Goal: Information Seeking & Learning: Understand process/instructions

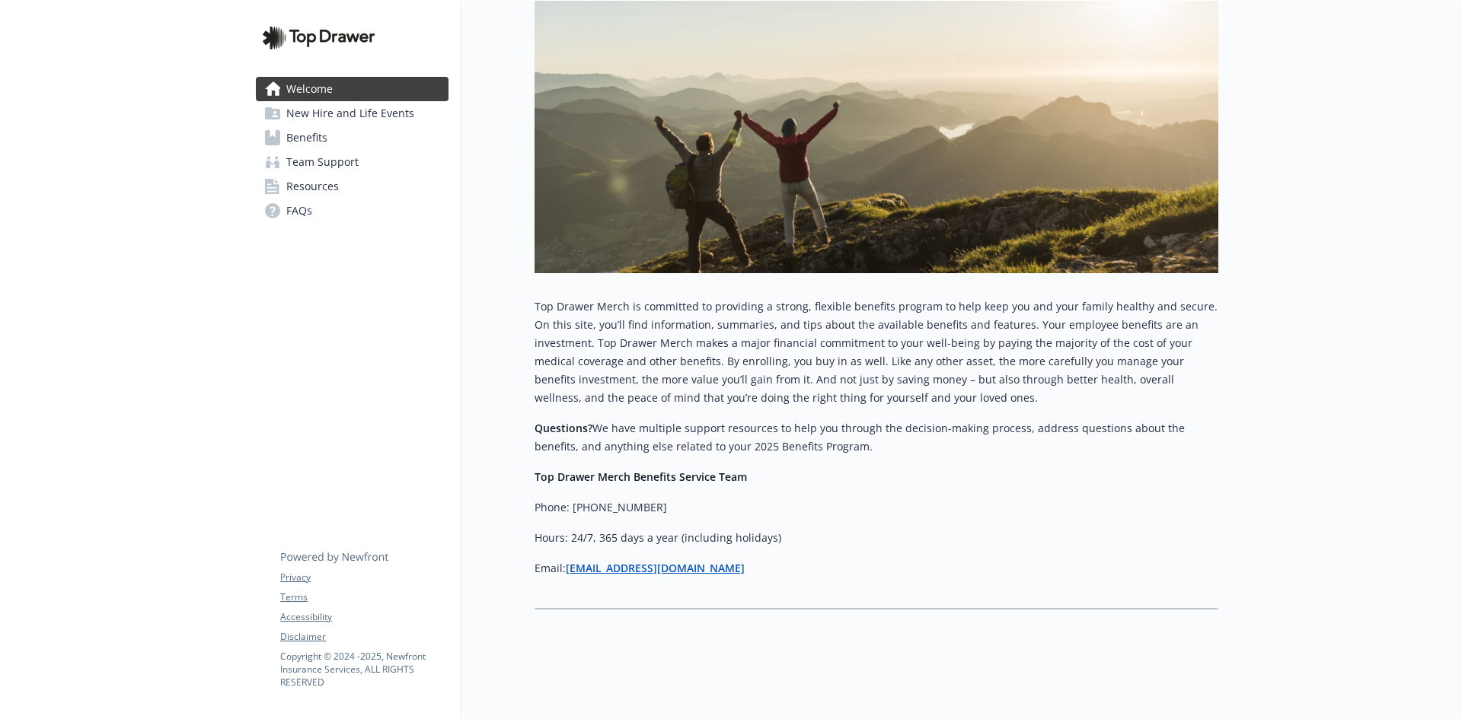
scroll to position [343, 0]
click at [341, 113] on span "New Hire and Life Events" at bounding box center [350, 113] width 128 height 24
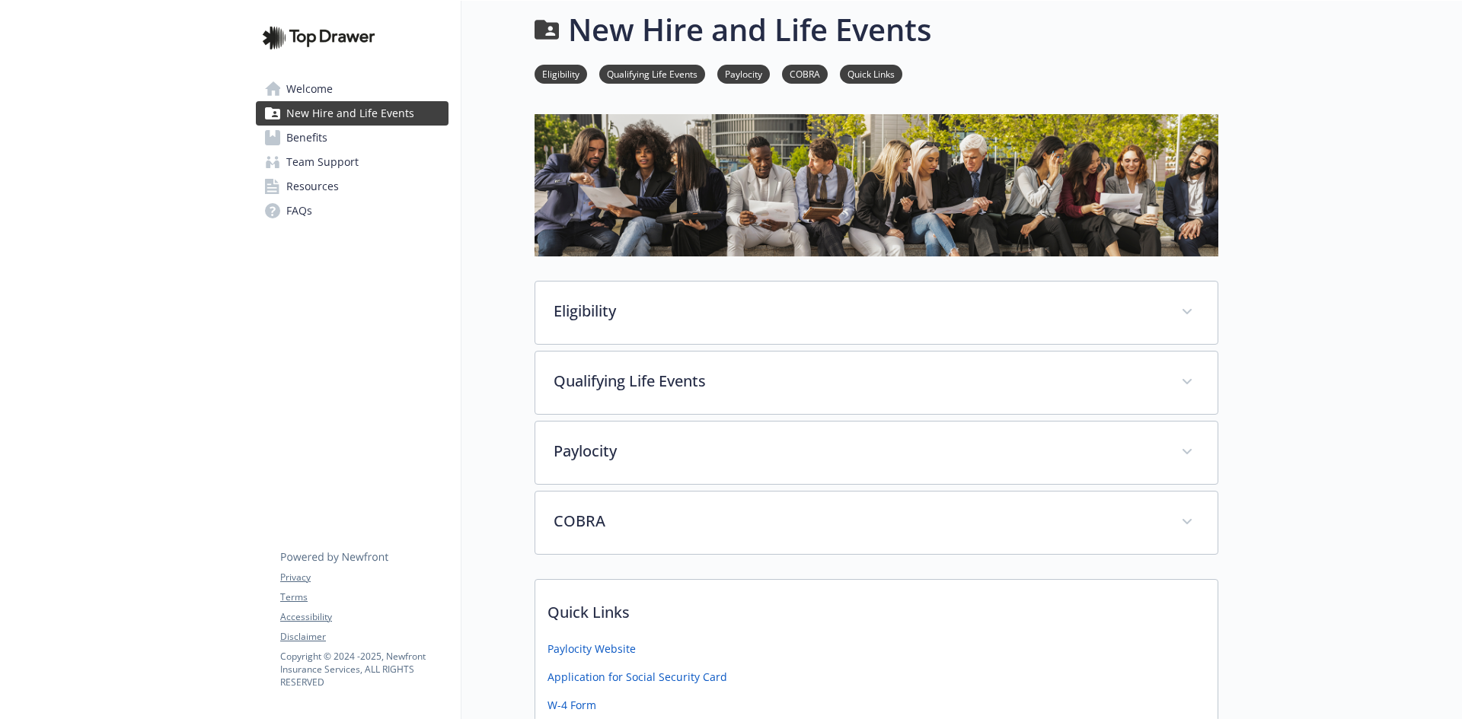
scroll to position [135, 0]
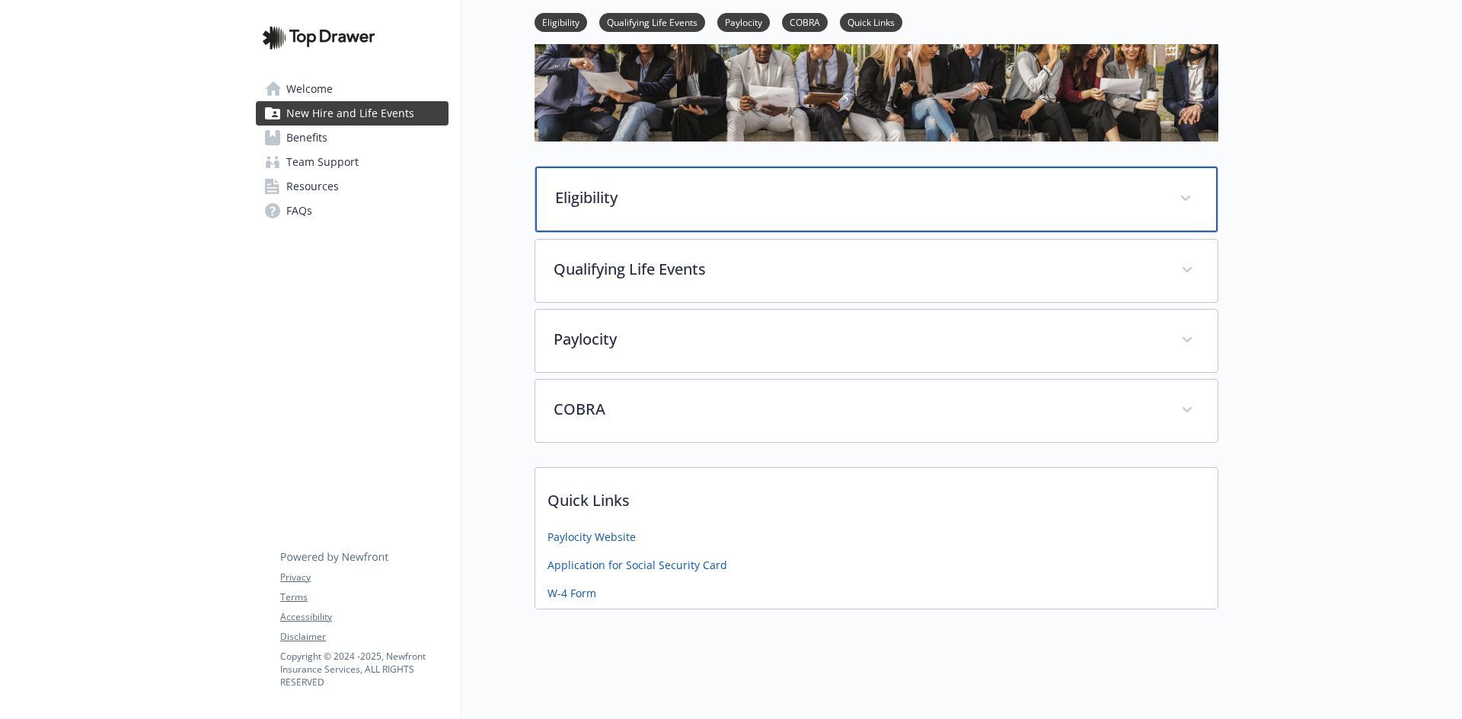
click at [662, 176] on div "Eligibility" at bounding box center [876, 199] width 682 height 65
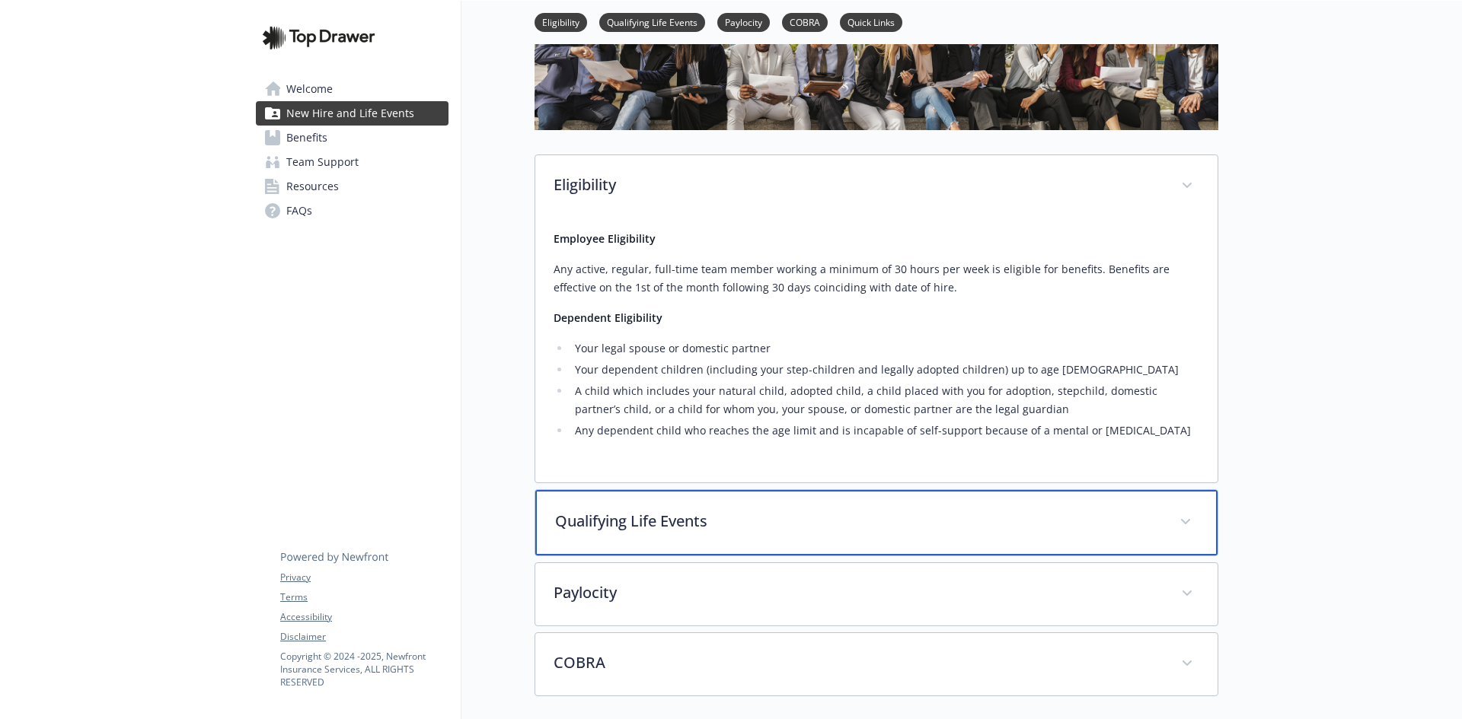
click at [690, 499] on div "Qualifying Life Events" at bounding box center [876, 522] width 682 height 65
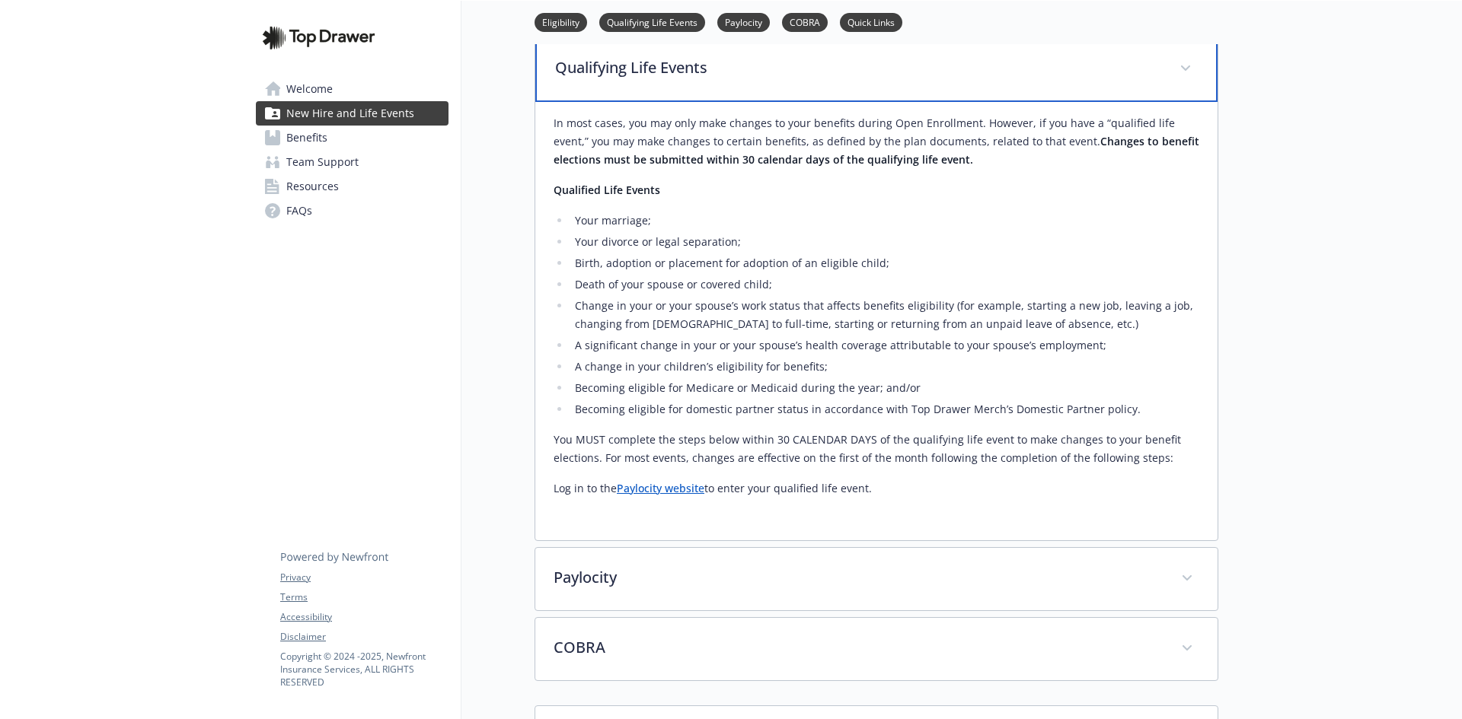
scroll to position [595, 0]
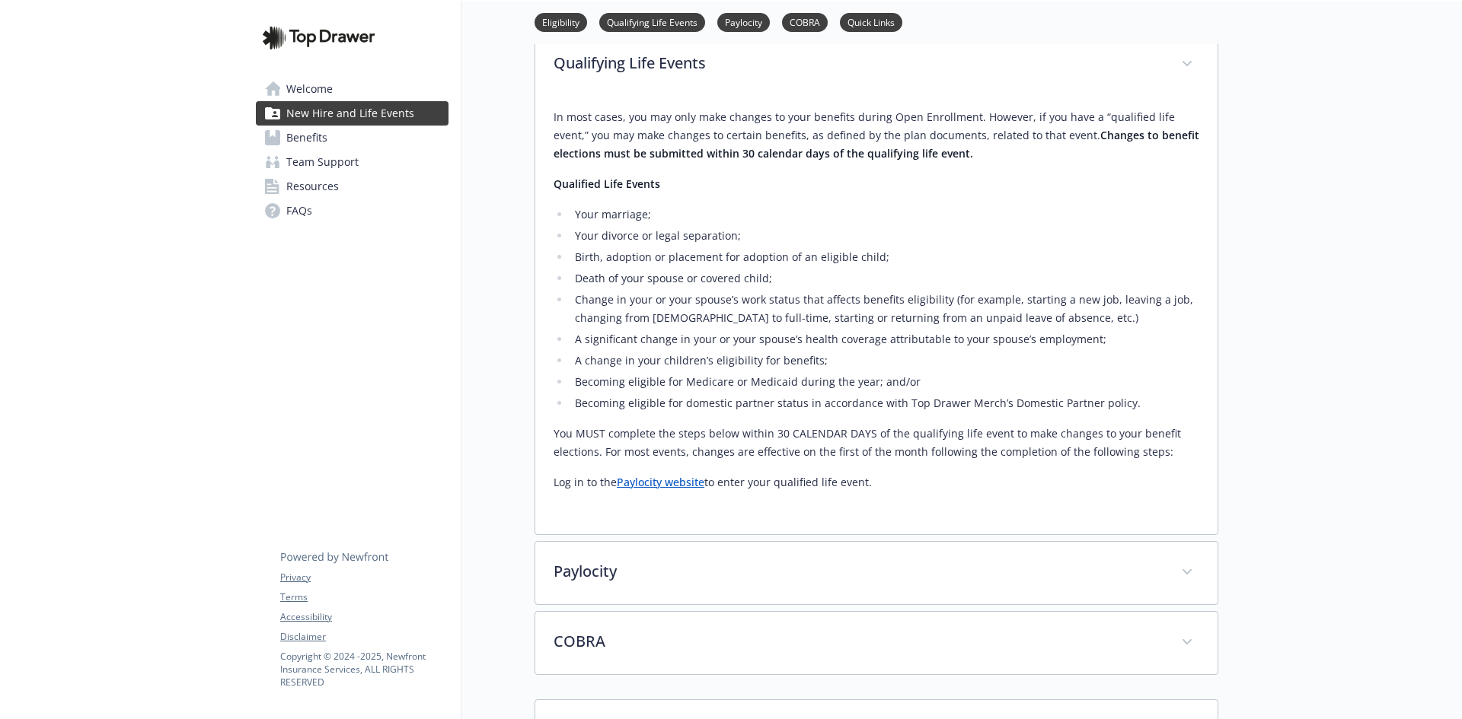
click at [645, 485] on link "Paylocity website" at bounding box center [661, 482] width 88 height 14
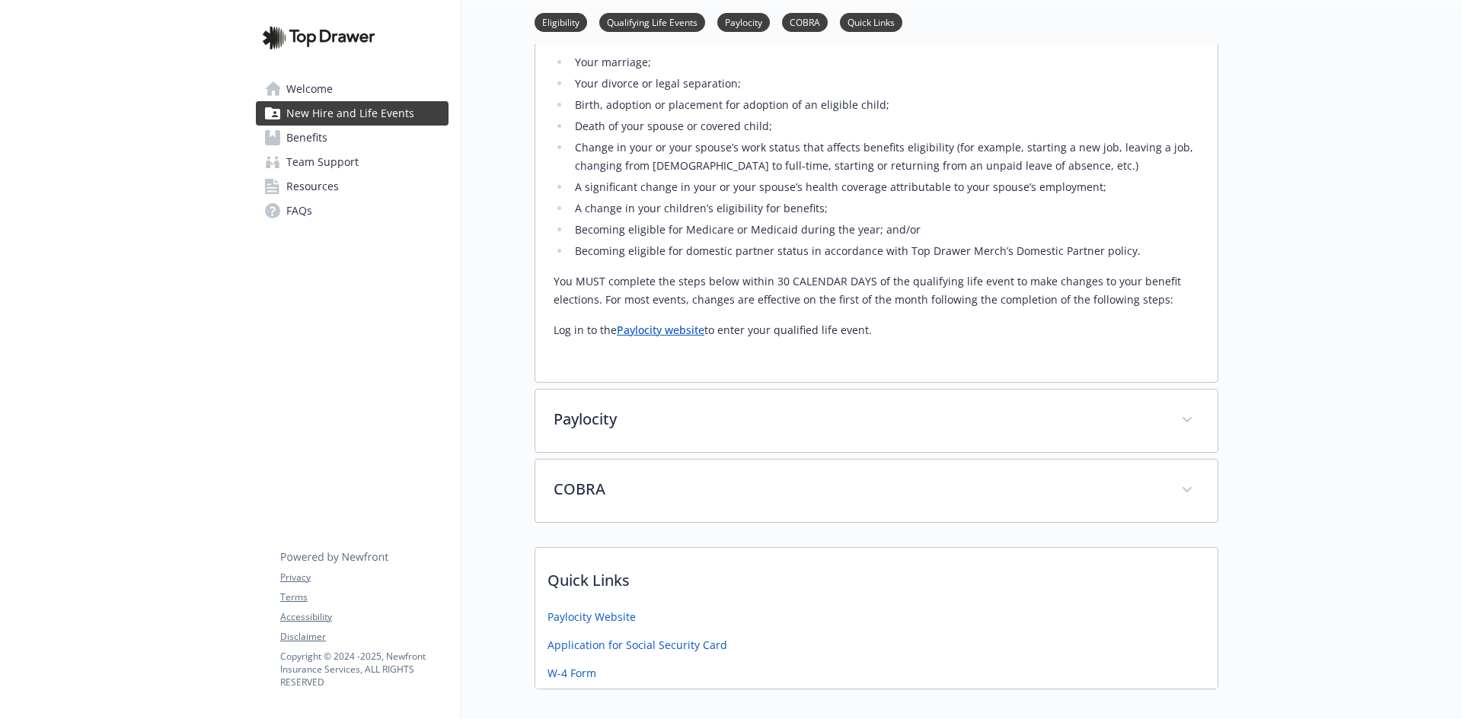
scroll to position [824, 0]
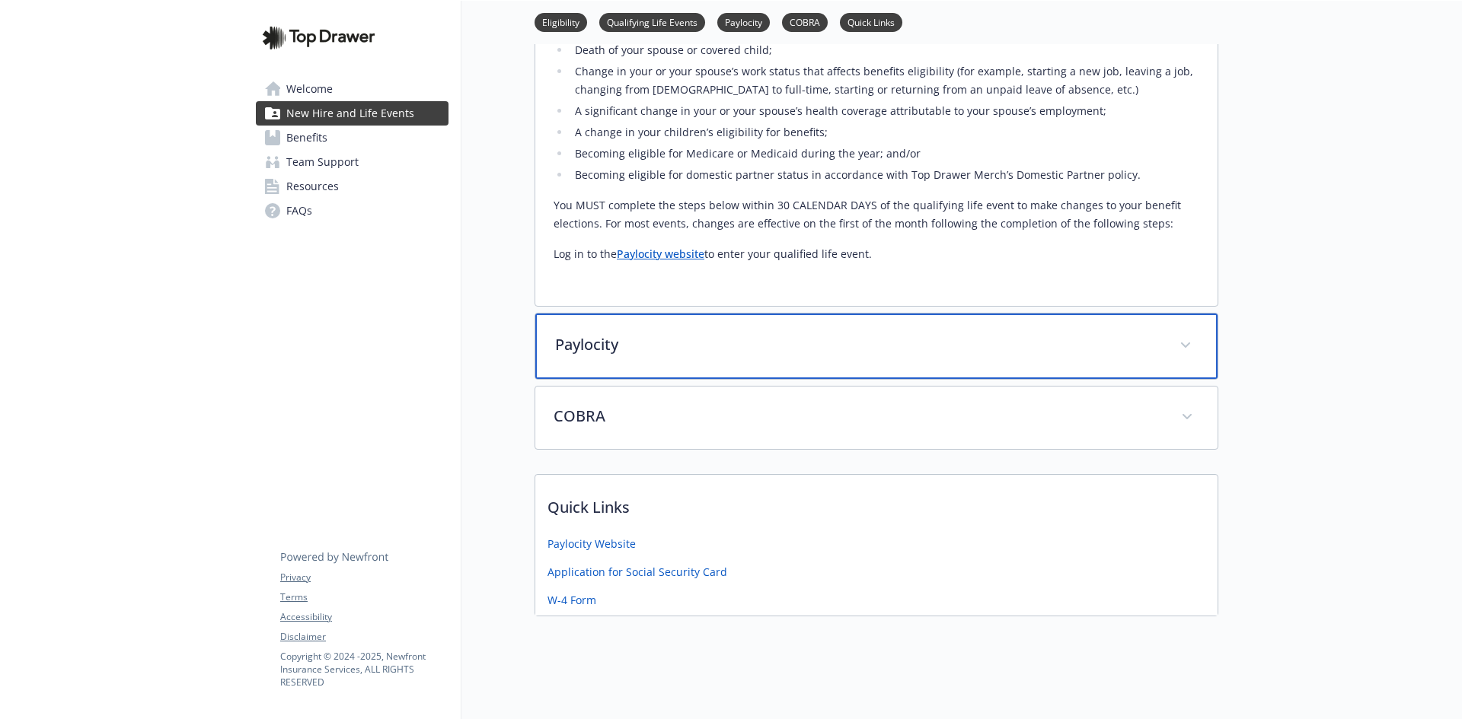
click at [1177, 346] on span at bounding box center [1185, 345] width 24 height 24
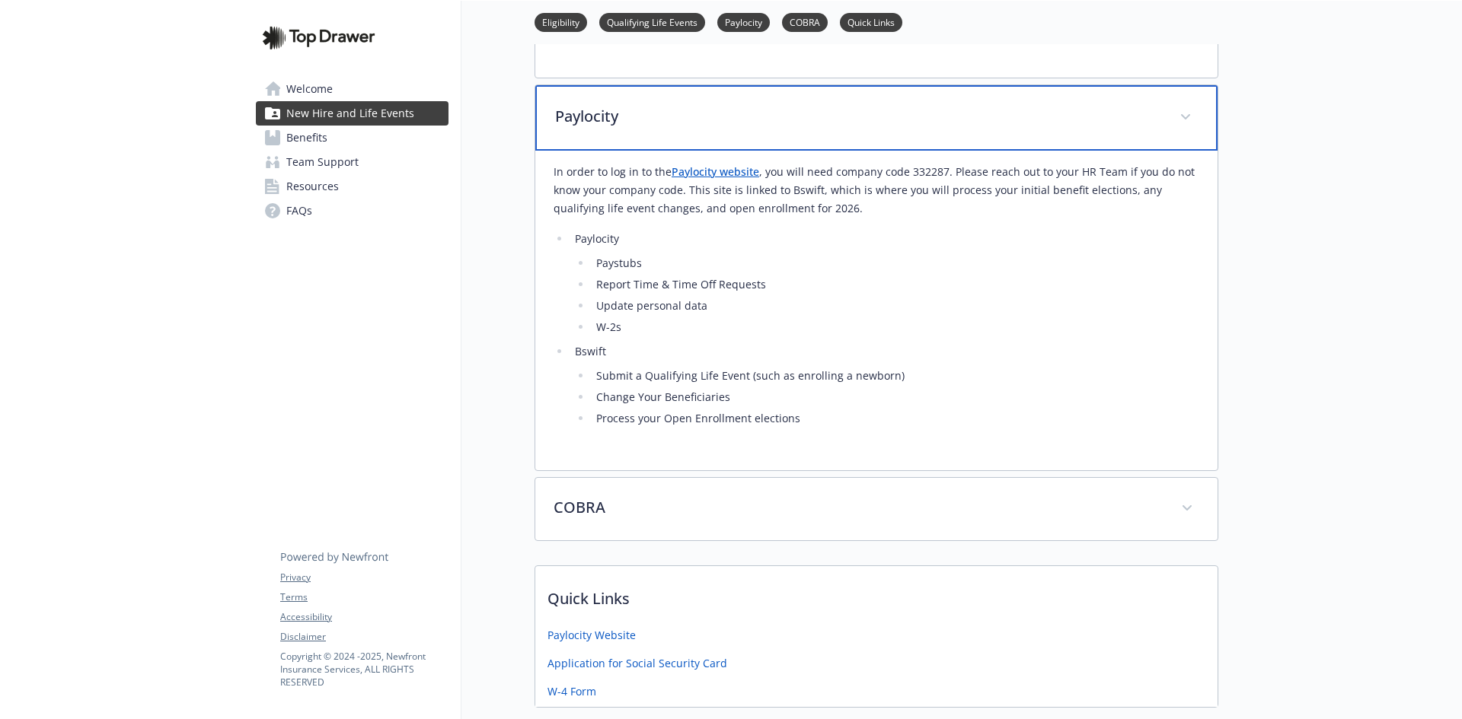
scroll to position [1128, 0]
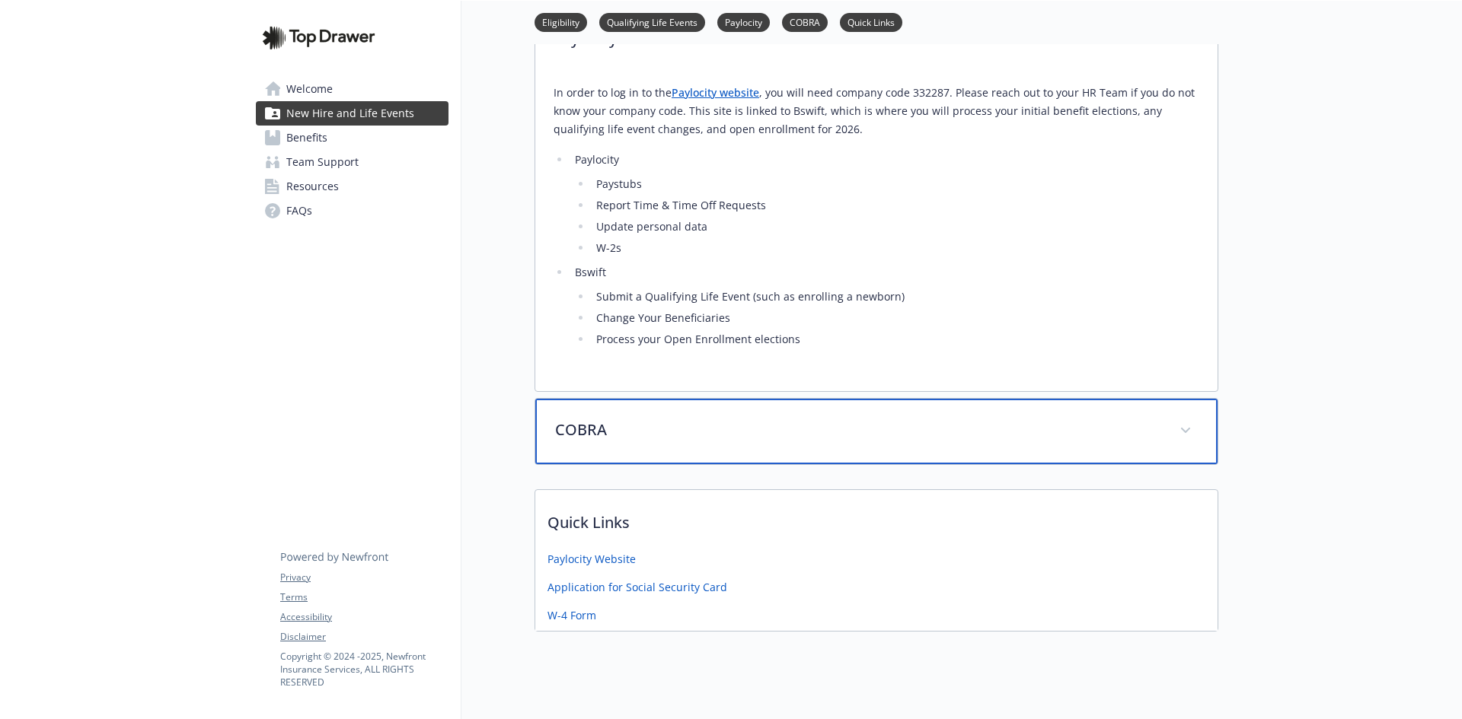
click at [1196, 435] on span at bounding box center [1185, 431] width 24 height 24
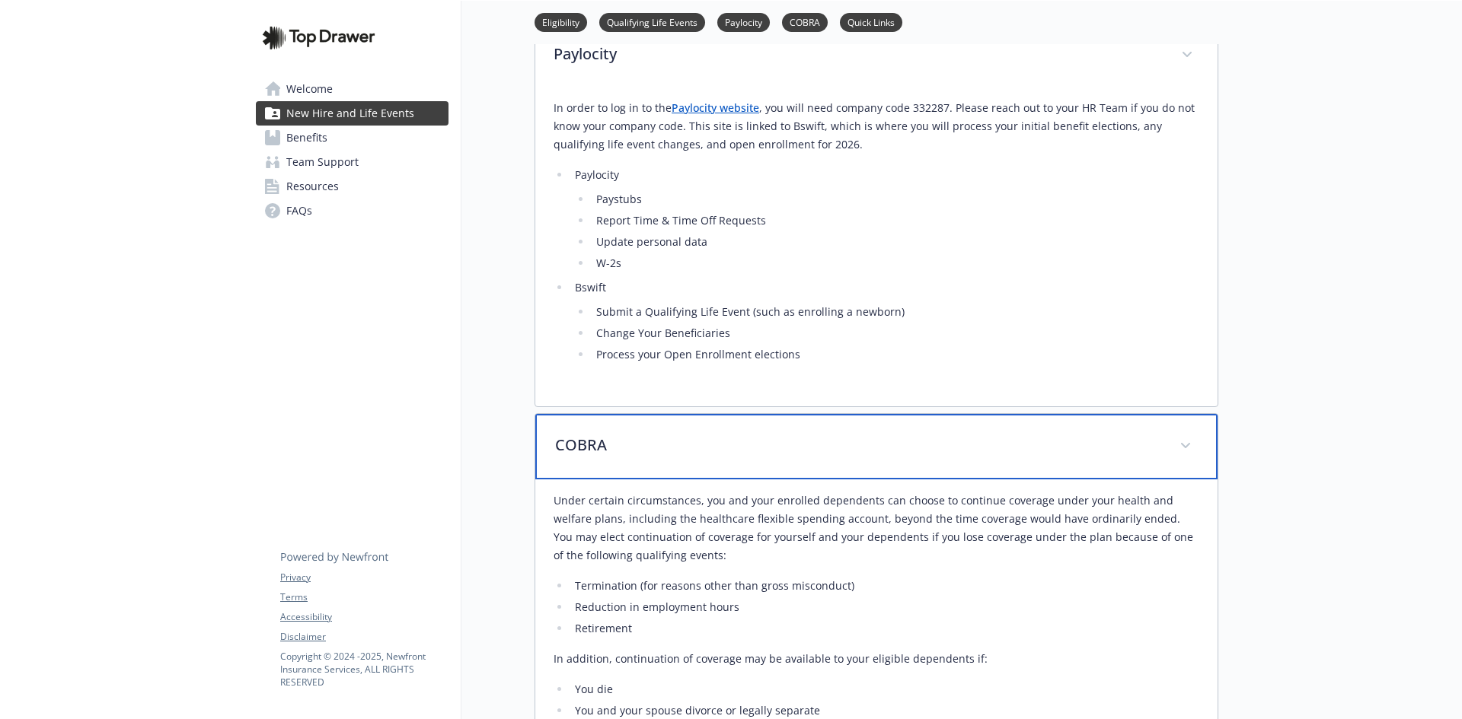
scroll to position [1037, 0]
